Goal: Find specific page/section: Find specific page/section

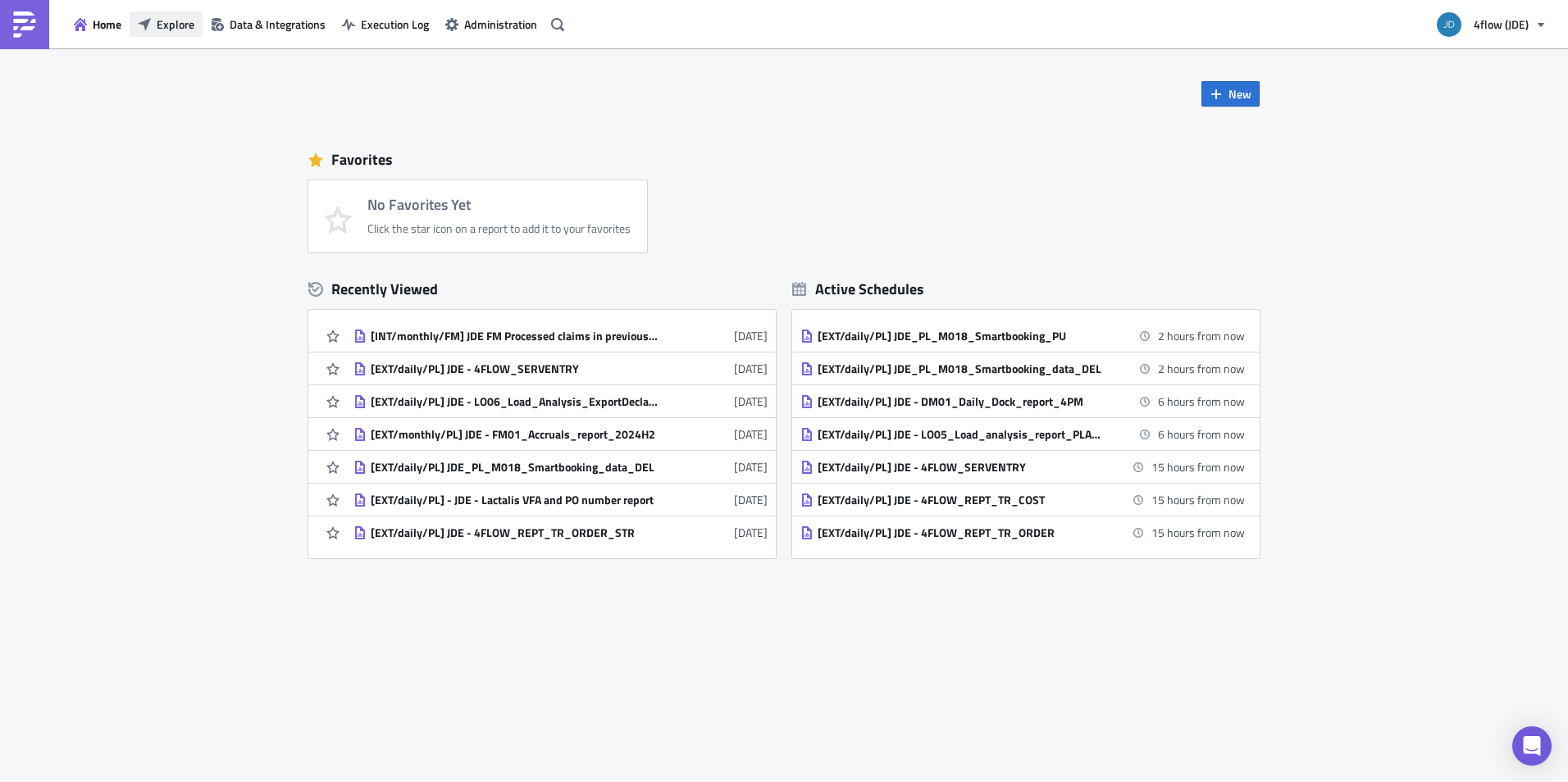
click at [156, 20] on button "Explore" at bounding box center [166, 23] width 73 height 25
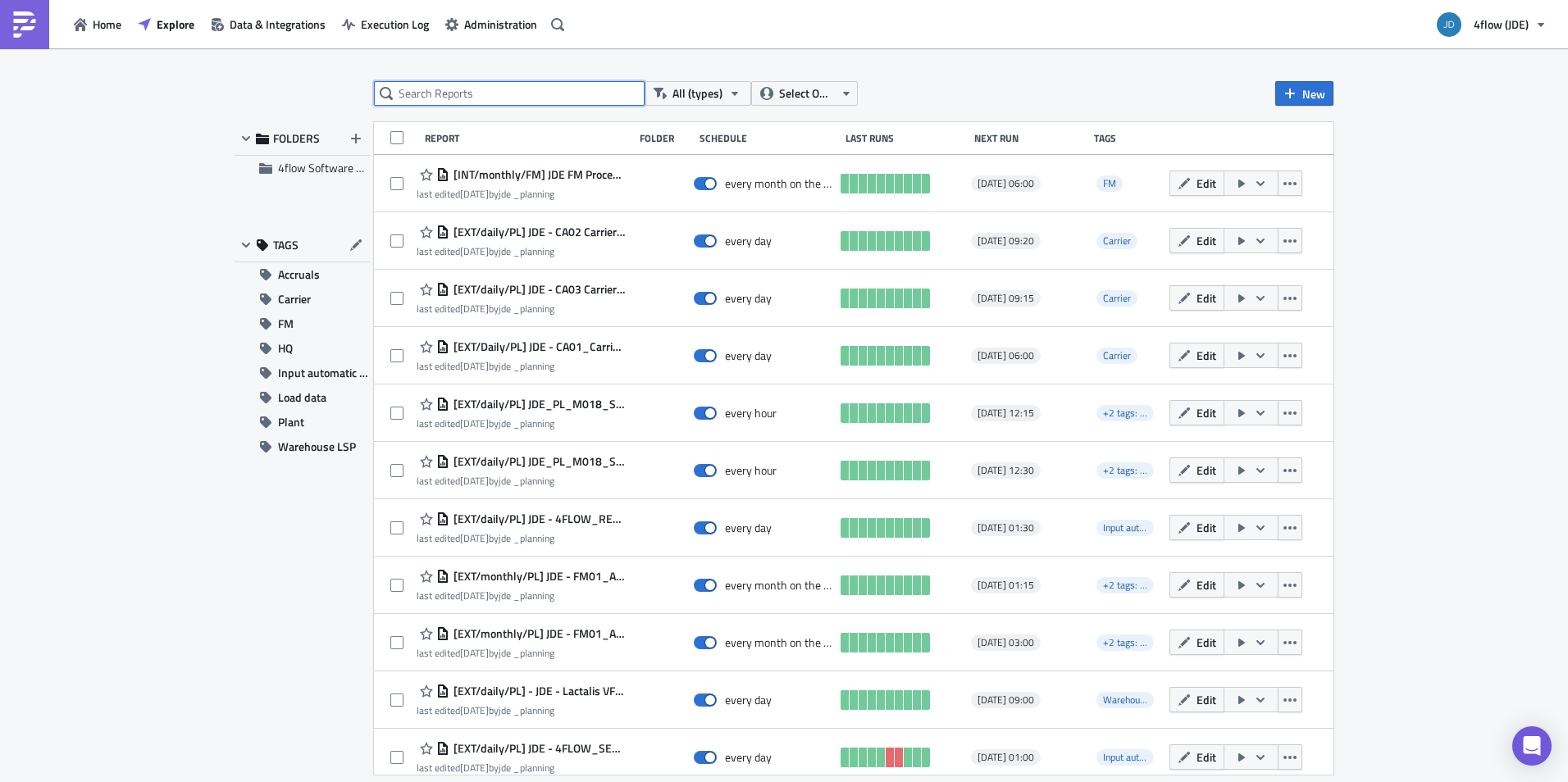
click at [542, 89] on input "text" at bounding box center [510, 93] width 271 height 24
click at [302, 281] on span "Accruals" at bounding box center [299, 274] width 42 height 24
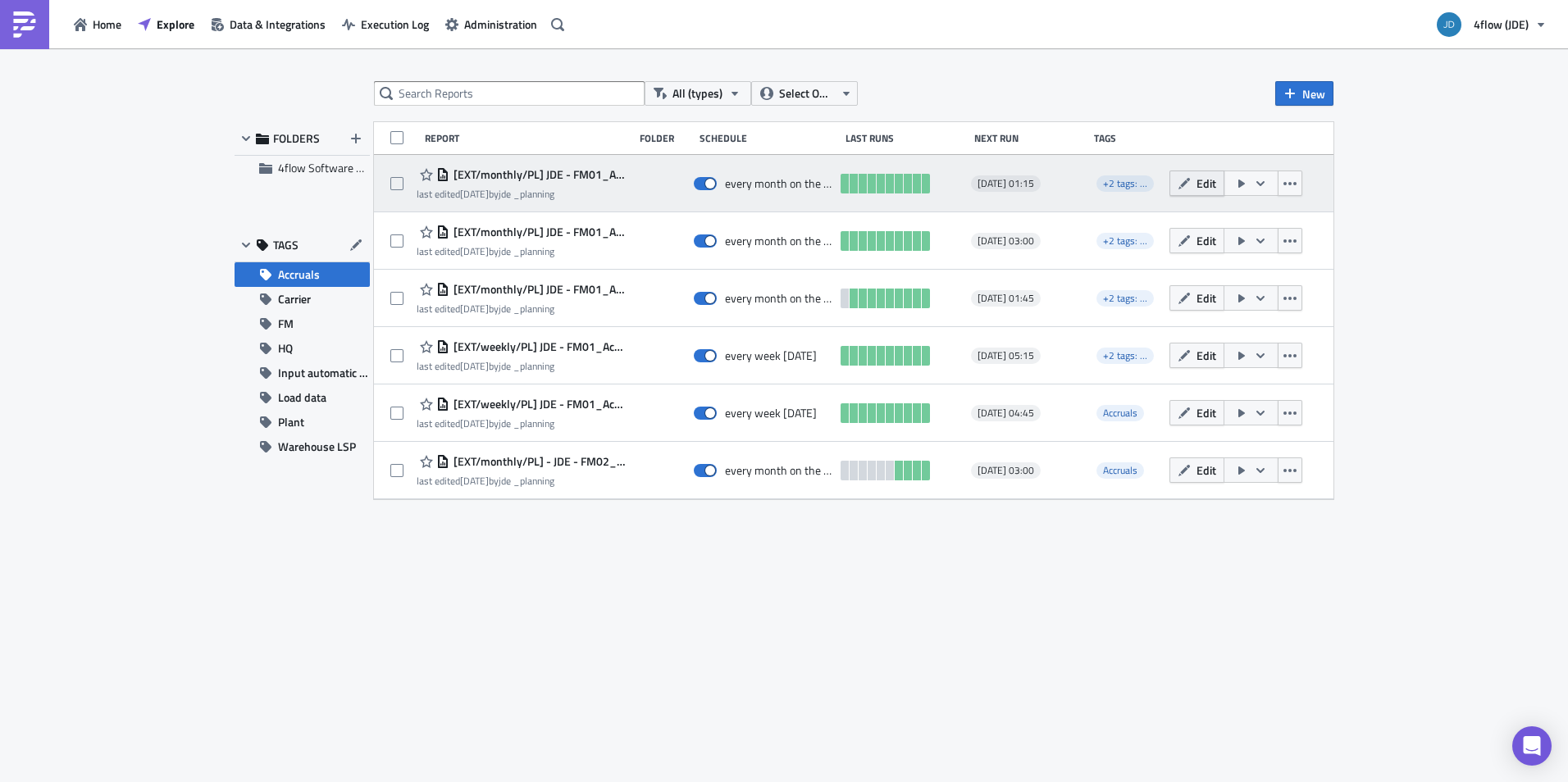
click at [1205, 183] on span "Edit" at bounding box center [1206, 183] width 20 height 17
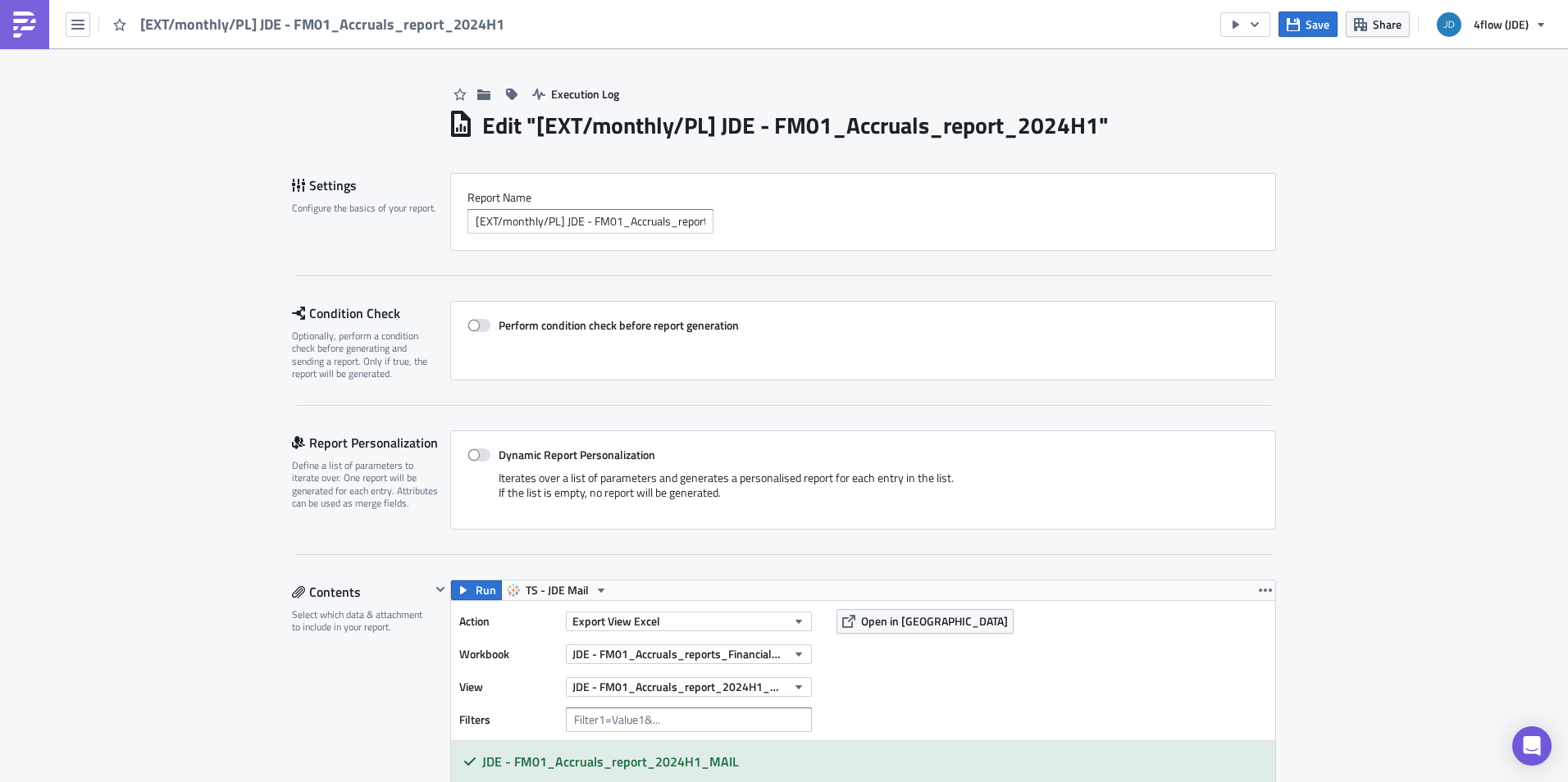
click at [64, 22] on div "[EXT/monthly/PL] JDE - FM01_Accruals_report_2024H1" at bounding box center [257, 24] width 514 height 49
click at [77, 23] on icon "button" at bounding box center [77, 24] width 13 height 13
click at [104, 85] on div "Home" at bounding box center [148, 91] width 109 height 17
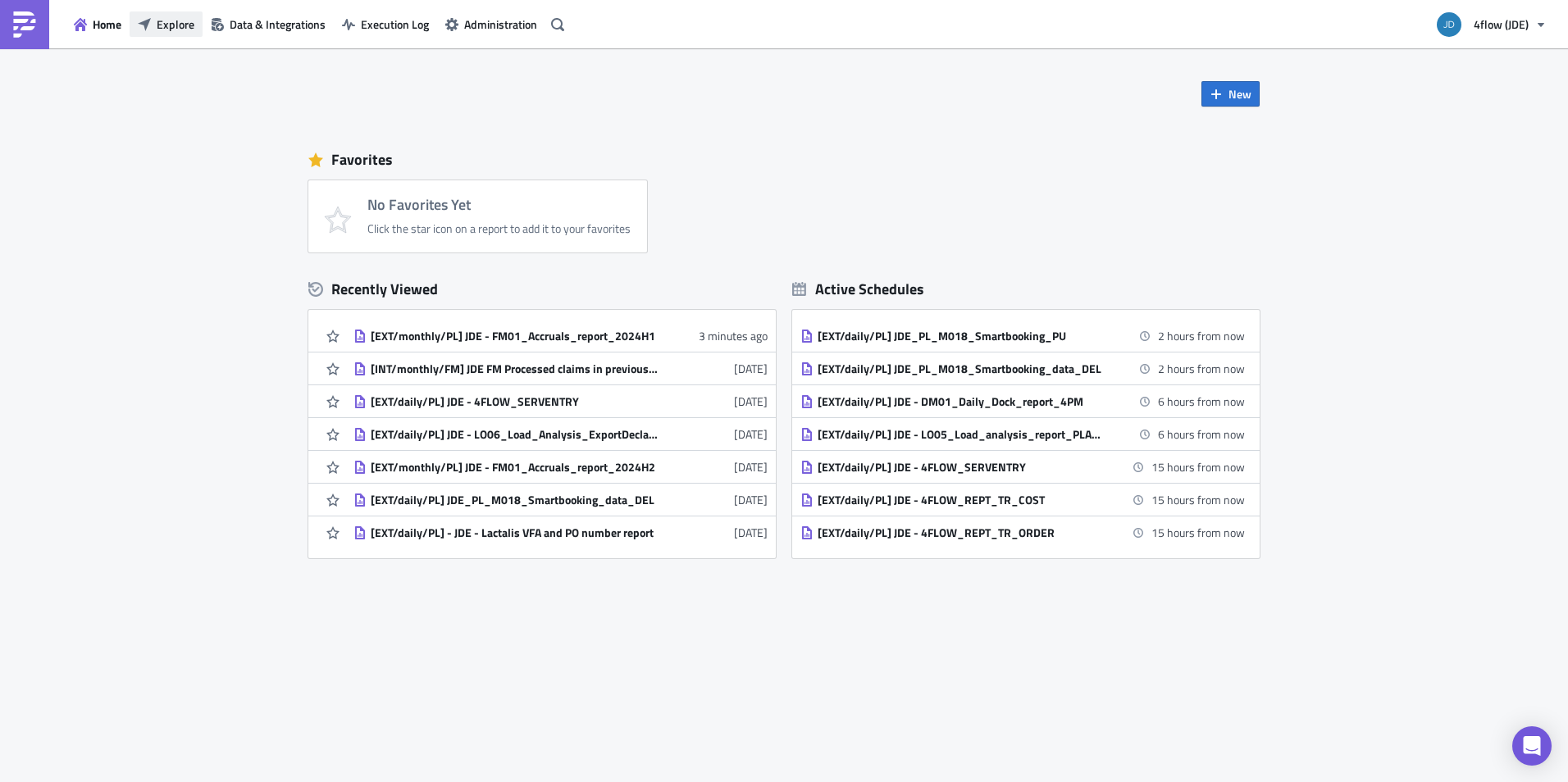
click at [177, 20] on span "Explore" at bounding box center [175, 24] width 37 height 17
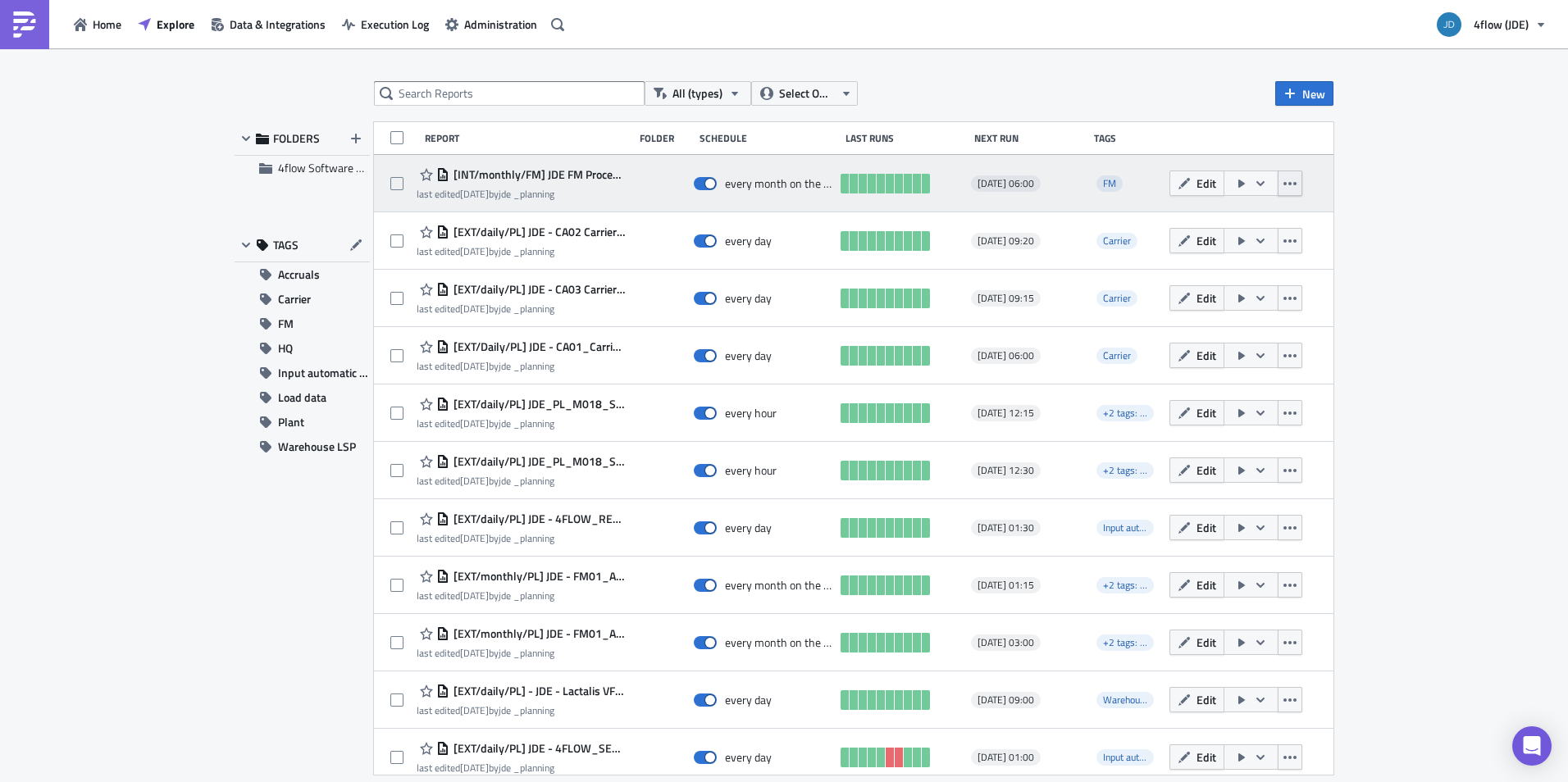
click at [1283, 182] on icon "button" at bounding box center [1290, 184] width 13 height 4
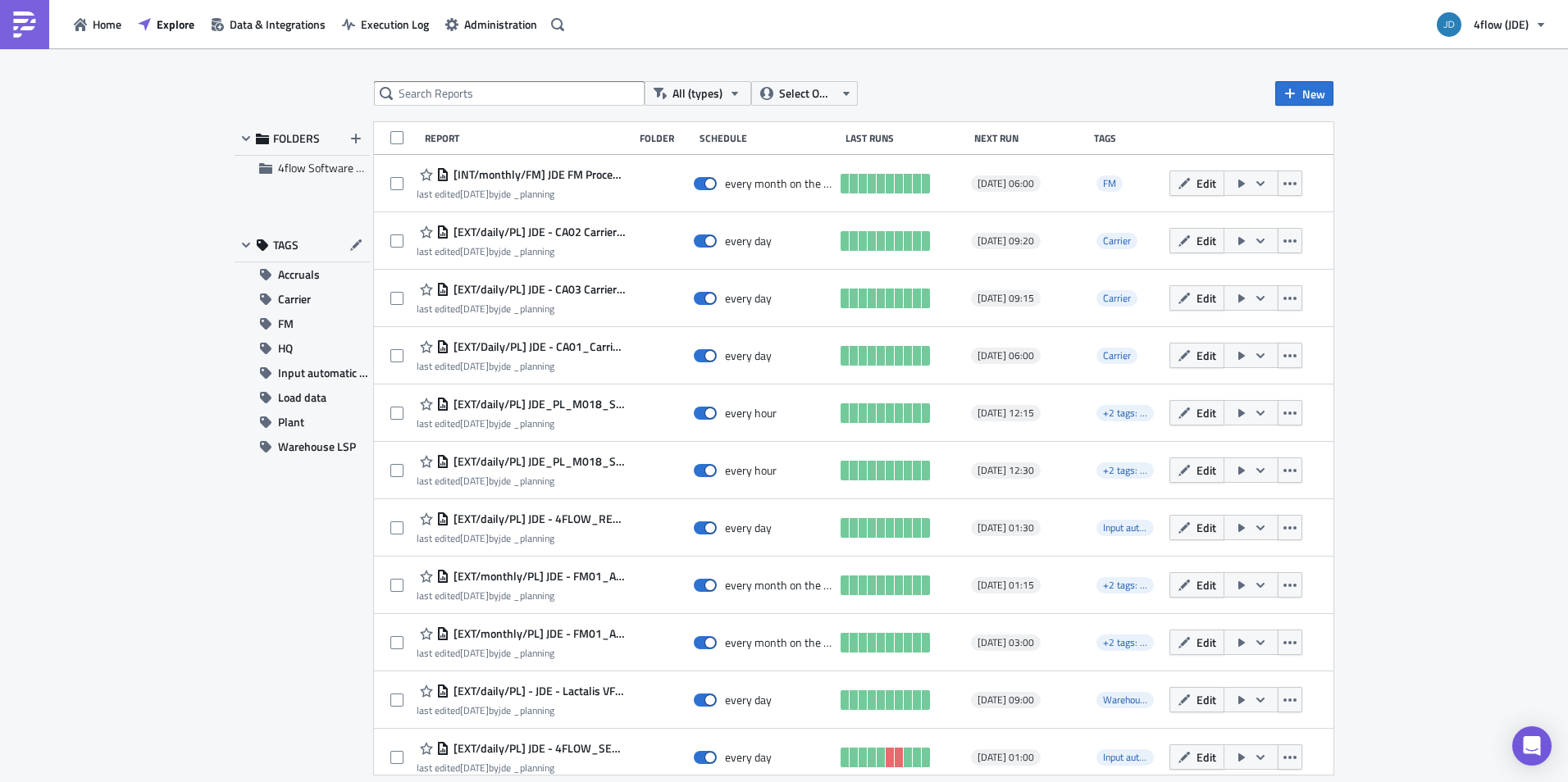
click at [1415, 217] on div "All (types) Select Owner New FOLDERS 4flow Software KAM TAGS Accruals Carrier F…" at bounding box center [784, 416] width 1568 height 736
click at [563, 100] on input "text" at bounding box center [510, 93] width 271 height 24
type input "2025"
